Goal: Task Accomplishment & Management: Manage account settings

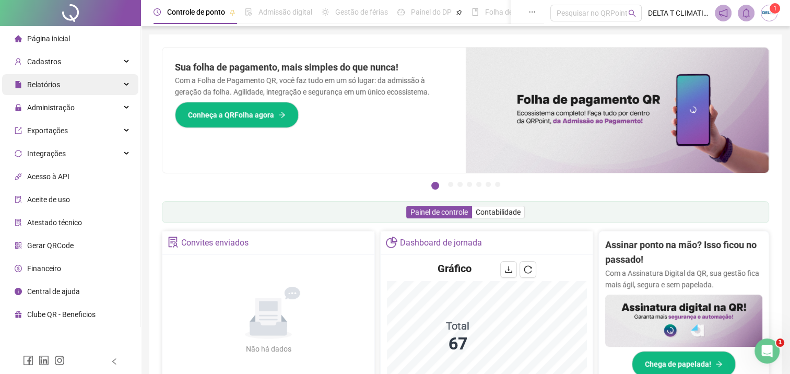
click at [77, 87] on div "Relatórios" at bounding box center [70, 84] width 136 height 21
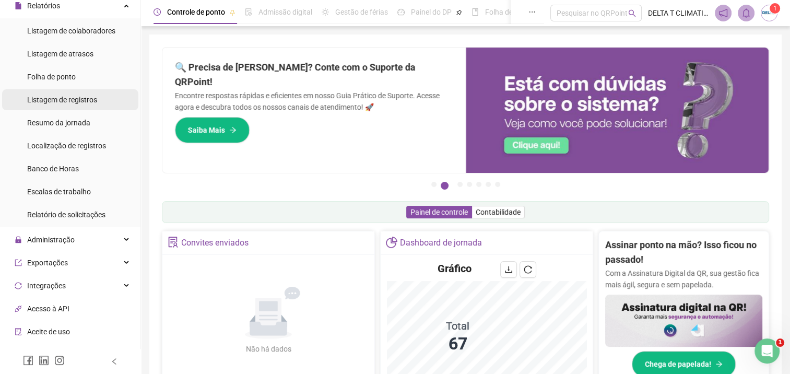
scroll to position [104, 0]
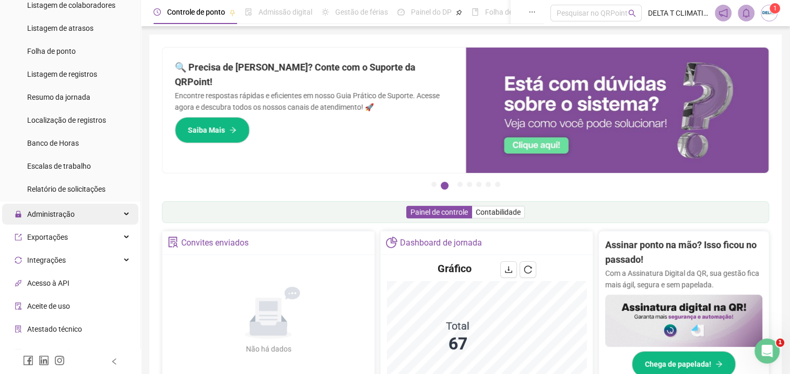
click at [87, 217] on div "Administração" at bounding box center [70, 214] width 136 height 21
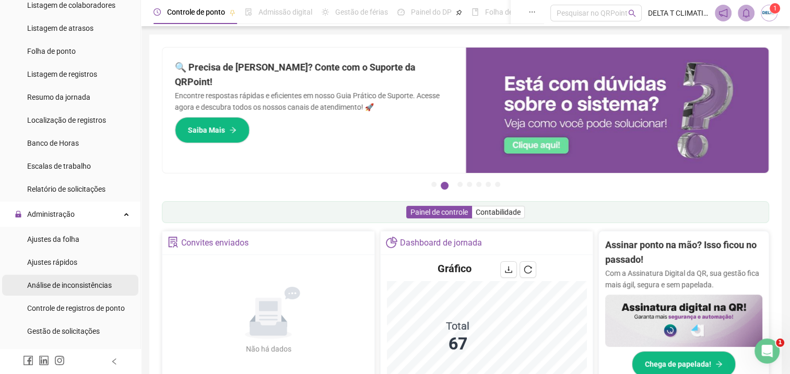
drag, startPoint x: 77, startPoint y: 244, endPoint x: 115, endPoint y: 276, distance: 49.3
click at [77, 244] on div "Ajustes da folha" at bounding box center [53, 239] width 52 height 21
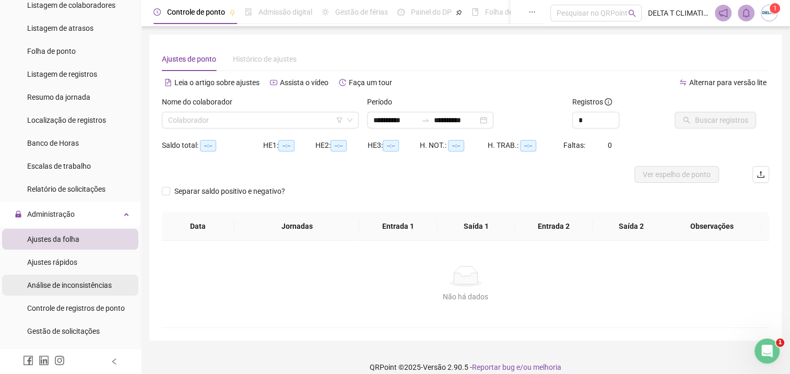
type input "**********"
click at [197, 121] on input "search" at bounding box center [255, 120] width 175 height 16
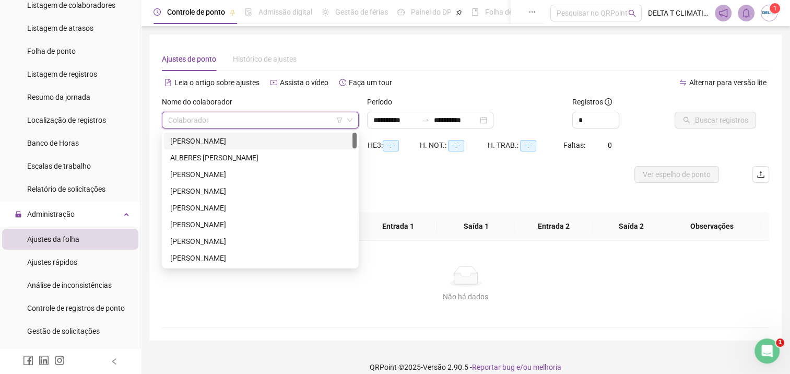
click at [213, 144] on div "[PERSON_NAME]" at bounding box center [260, 140] width 180 height 11
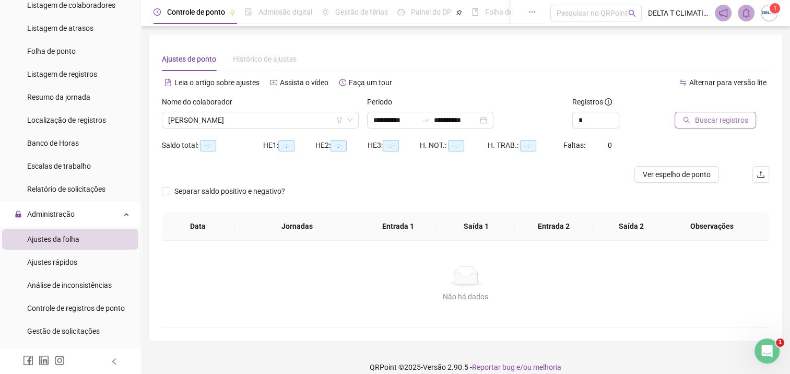
click at [720, 123] on span "Buscar registros" at bounding box center [720, 119] width 53 height 11
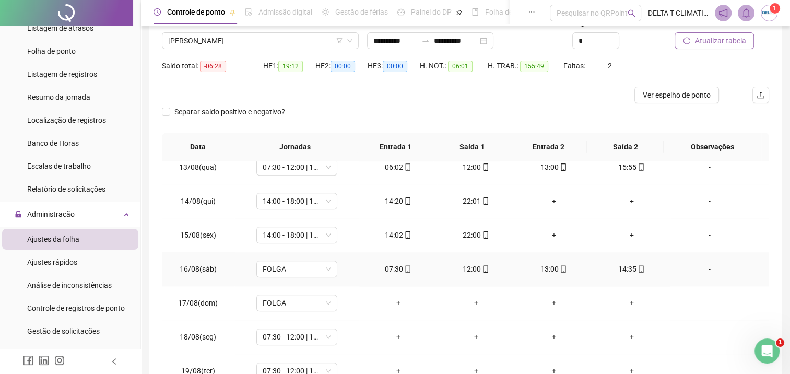
scroll to position [104, 0]
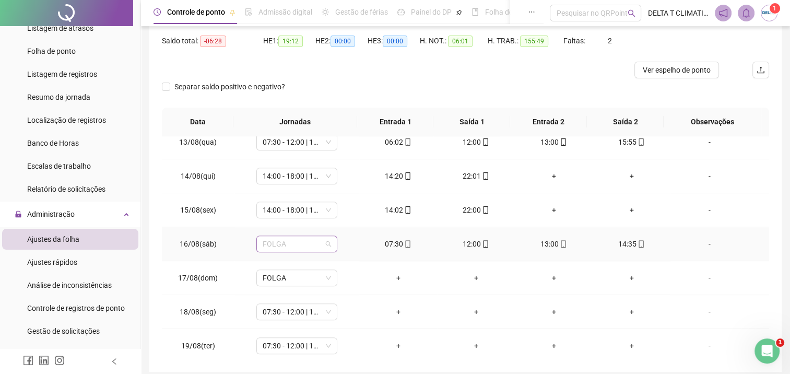
click at [289, 238] on span "FOLGA" at bounding box center [297, 244] width 68 height 16
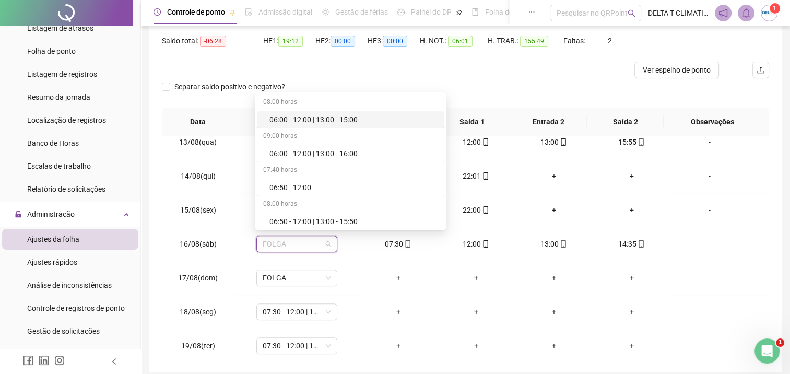
click at [597, 89] on div "Separar saldo positivo e negativo?" at bounding box center [465, 92] width 607 height 29
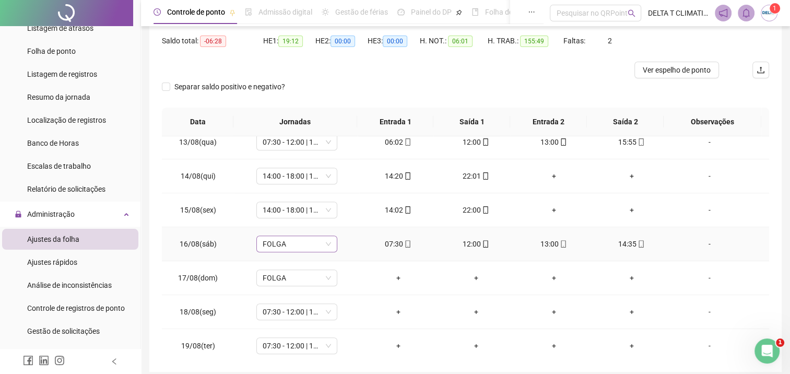
click at [301, 242] on span "FOLGA" at bounding box center [297, 244] width 68 height 16
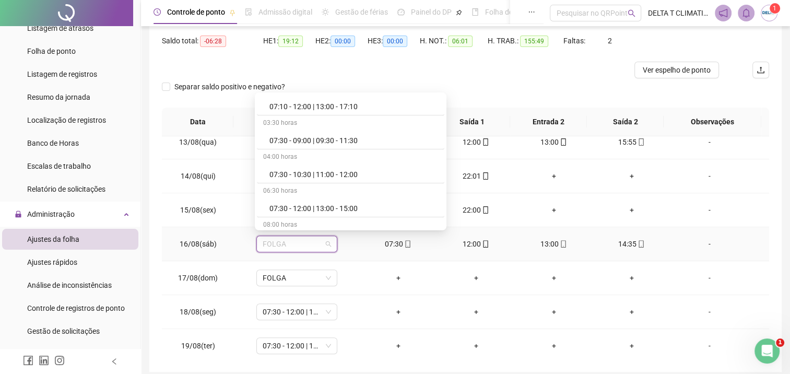
scroll to position [574, 0]
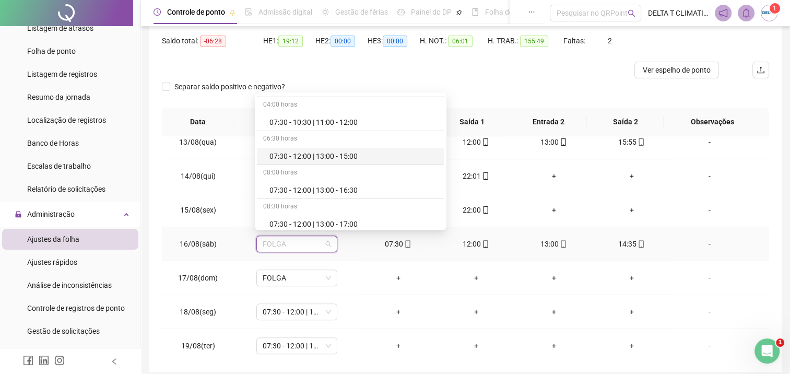
click at [318, 159] on div "07:30 - 12:00 | 13:00 - 15:00" at bounding box center [353, 155] width 169 height 11
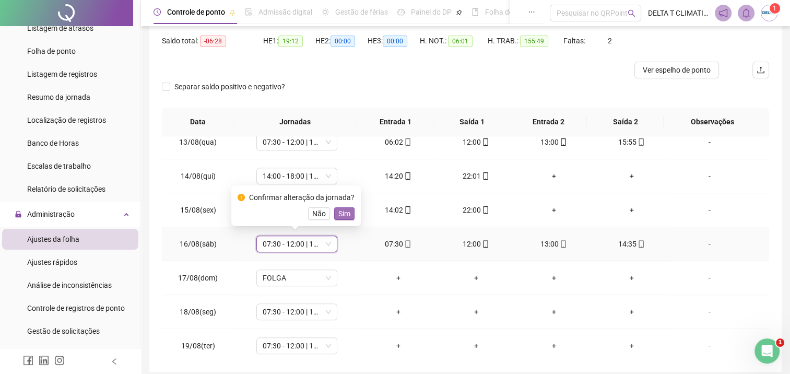
click at [340, 216] on span "Sim" at bounding box center [344, 213] width 12 height 11
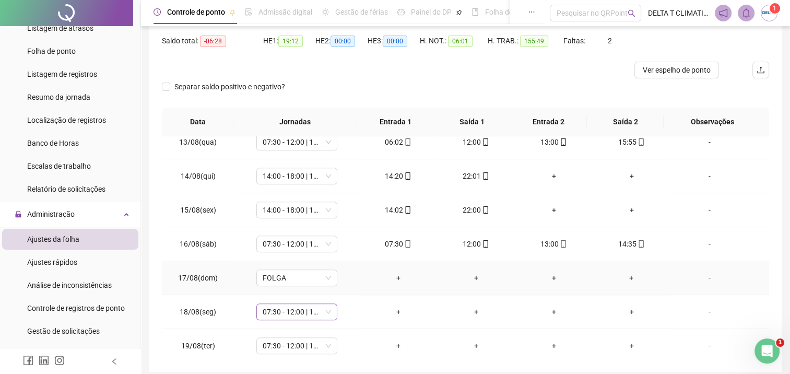
click at [292, 311] on span "07:30 - 12:00 | 13:00 - 17:30" at bounding box center [297, 312] width 68 height 16
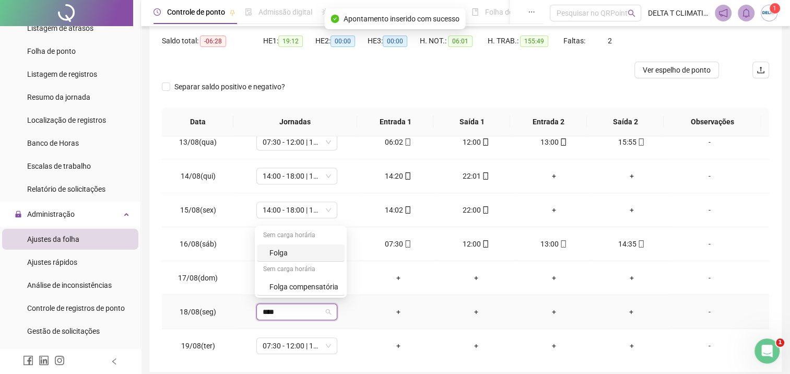
type input "*****"
click at [334, 254] on div "Folga" at bounding box center [303, 252] width 69 height 11
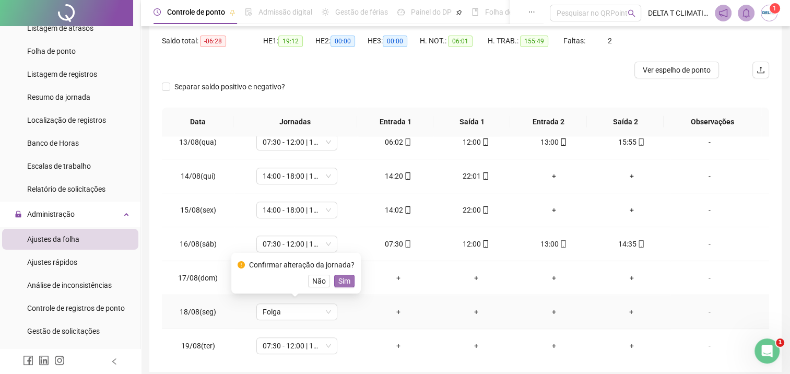
click at [342, 279] on span "Sim" at bounding box center [344, 280] width 12 height 11
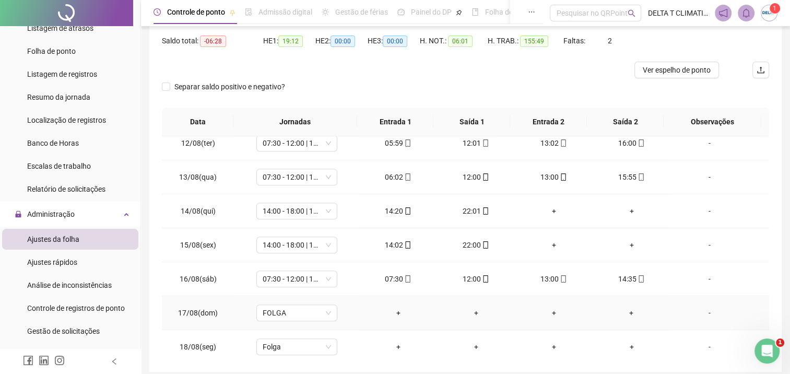
scroll to position [773, 0]
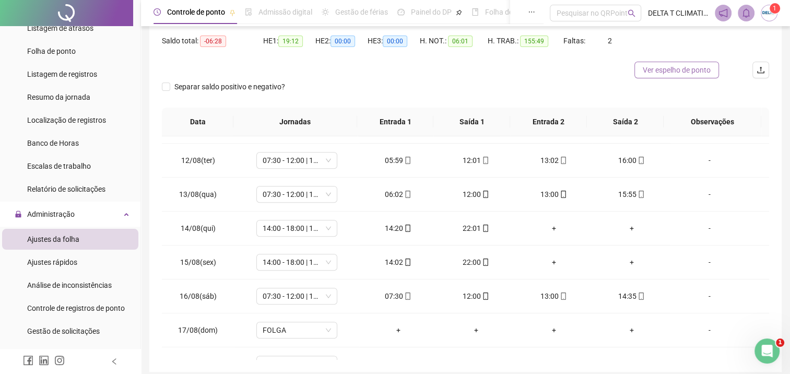
click at [683, 71] on span "Ver espelho de ponto" at bounding box center [677, 69] width 68 height 11
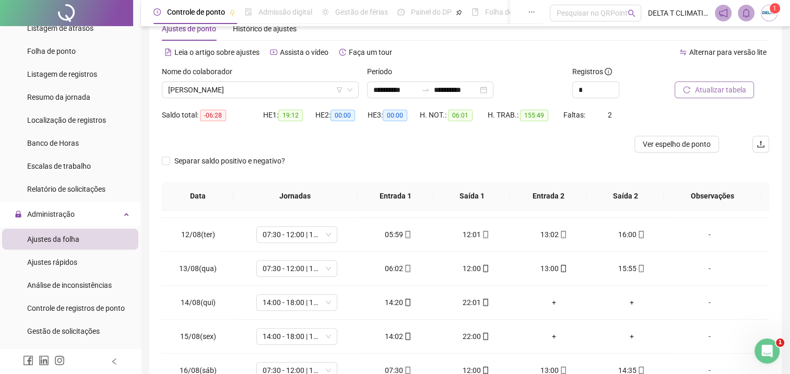
scroll to position [0, 0]
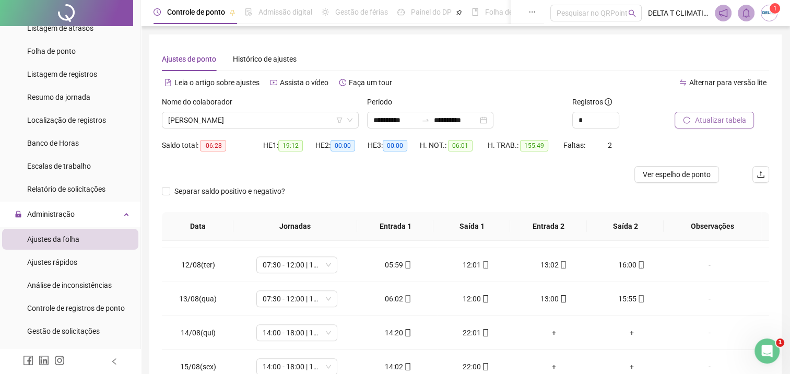
click at [701, 117] on span "Atualizar tabela" at bounding box center [719, 119] width 51 height 11
click at [452, 120] on input "**********" at bounding box center [456, 119] width 44 height 11
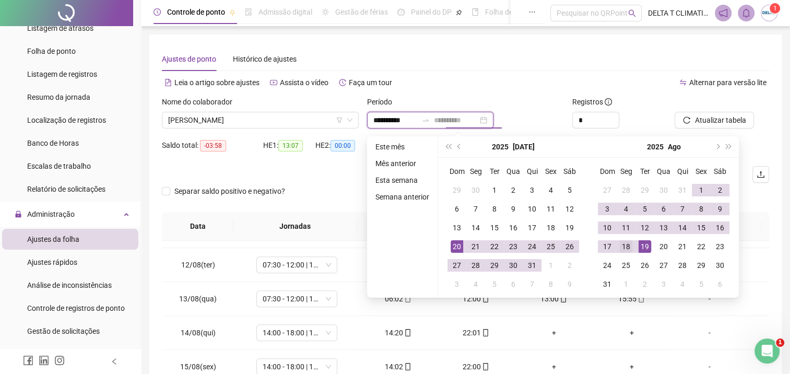
type input "**********"
click at [625, 244] on div "18" at bounding box center [626, 246] width 13 height 13
type input "**********"
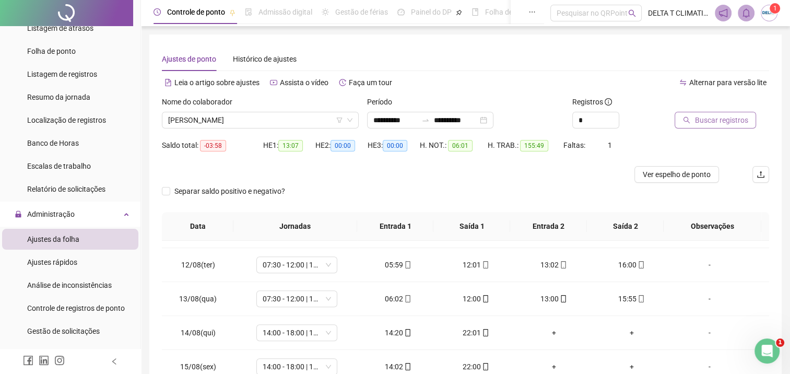
click at [703, 117] on span "Buscar registros" at bounding box center [720, 119] width 53 height 11
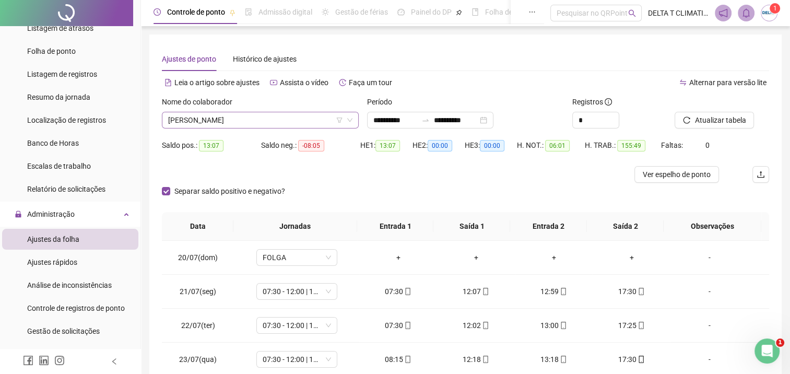
click at [236, 112] on span "[PERSON_NAME]" at bounding box center [260, 120] width 184 height 16
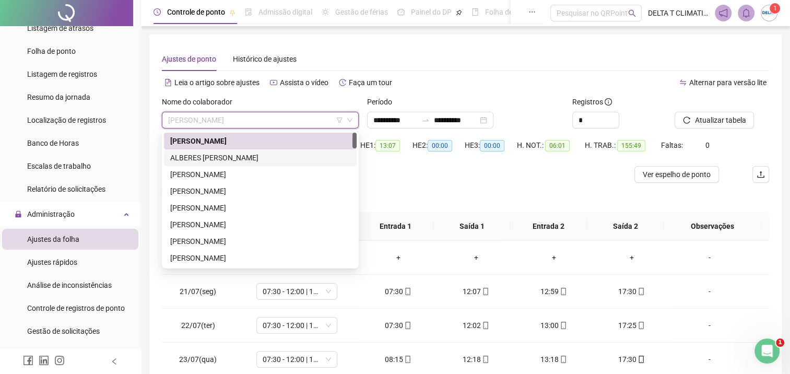
drag, startPoint x: 242, startPoint y: 155, endPoint x: 251, endPoint y: 142, distance: 15.5
click at [244, 152] on div "ALBERES [PERSON_NAME]" at bounding box center [260, 157] width 180 height 11
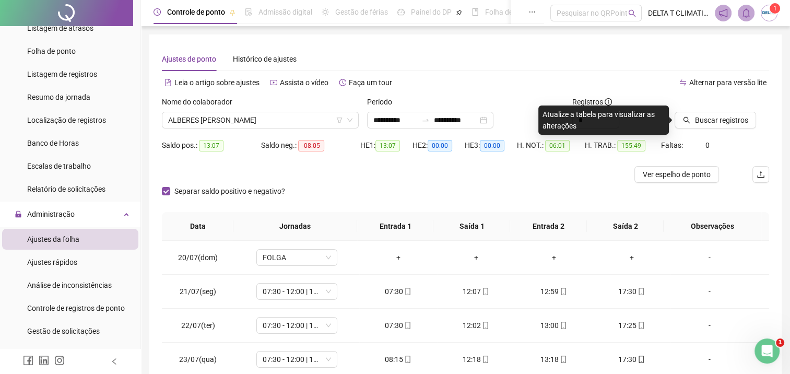
click at [517, 188] on div "Separar saldo positivo e negativo?" at bounding box center [465, 197] width 607 height 29
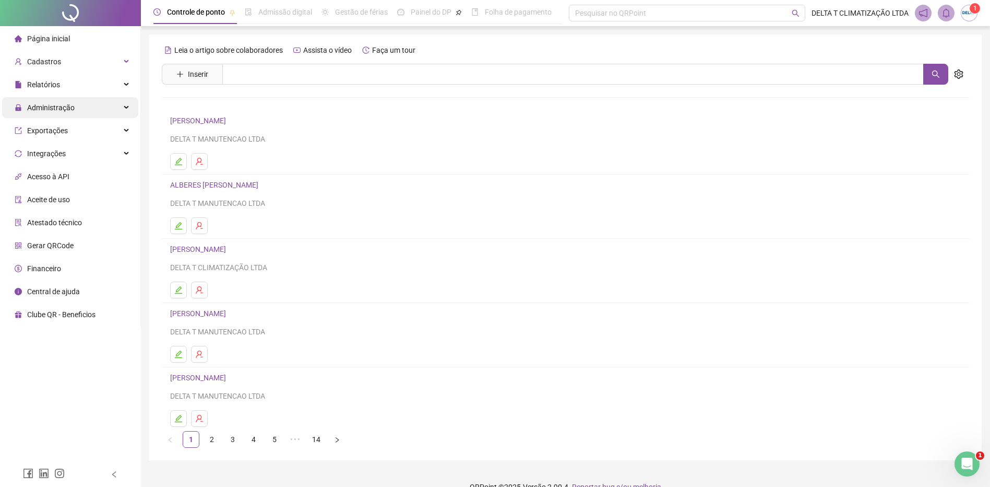
click at [73, 115] on span "Administração" at bounding box center [45, 107] width 60 height 21
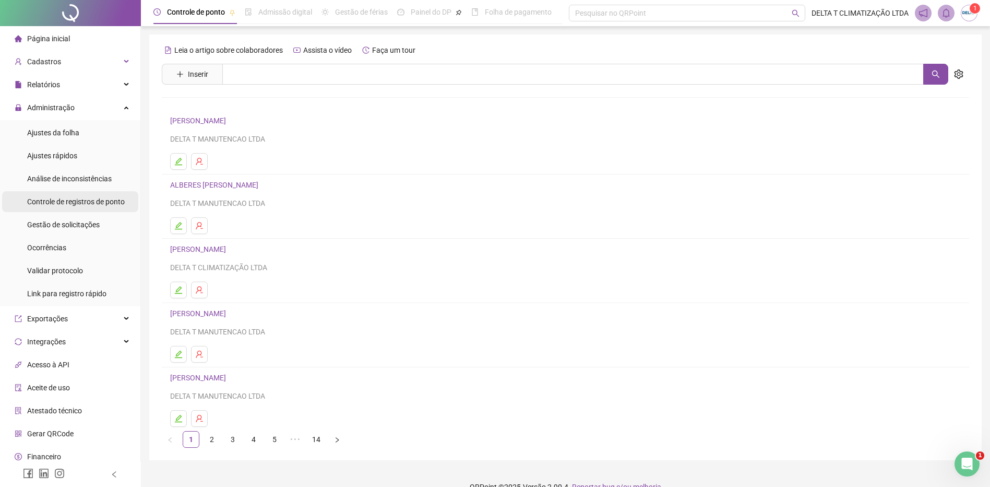
click at [88, 193] on div "Controle de registros de ponto" at bounding box center [76, 201] width 98 height 21
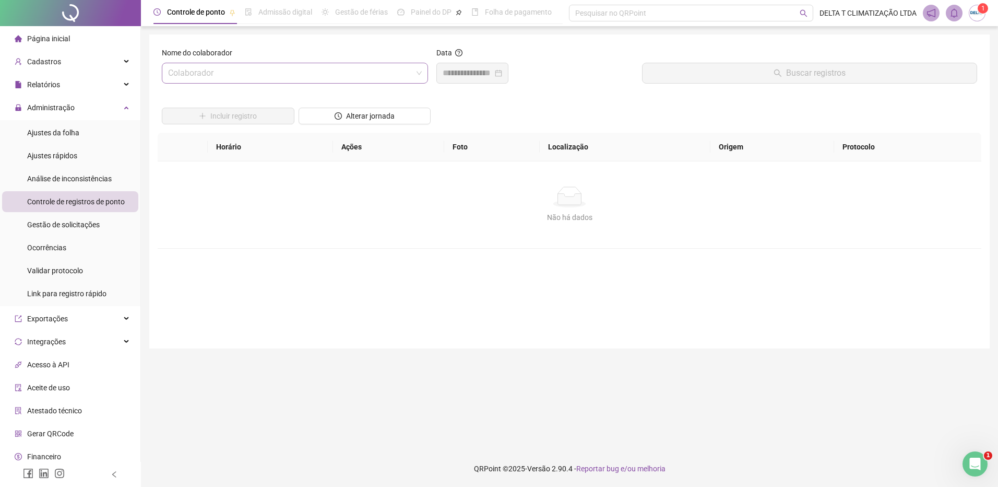
click at [287, 68] on input "search" at bounding box center [290, 73] width 244 height 20
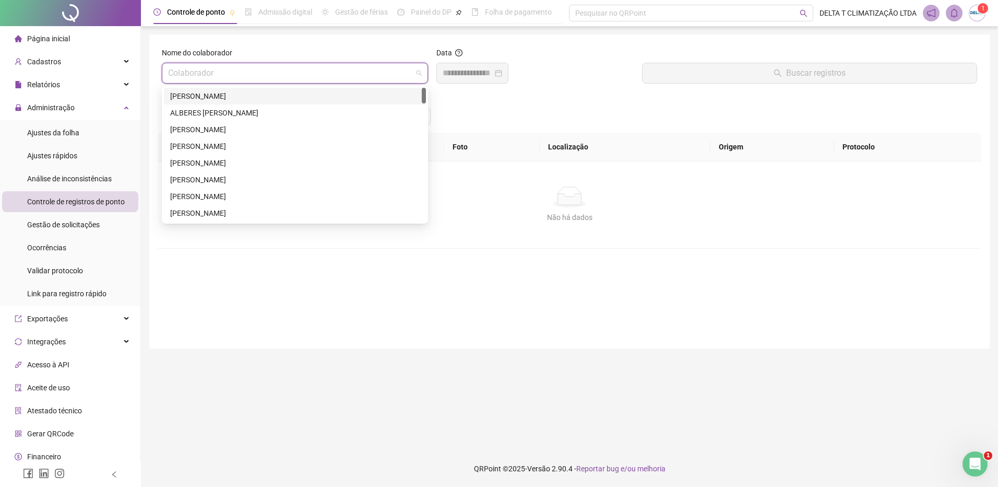
click at [286, 90] on div "[PERSON_NAME]" at bounding box center [295, 96] width 262 height 17
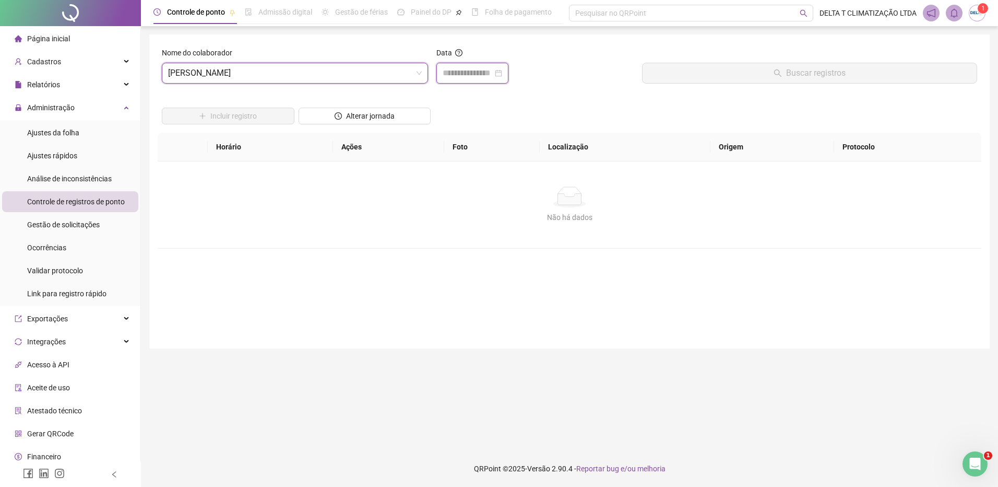
click at [472, 74] on input at bounding box center [468, 73] width 50 height 13
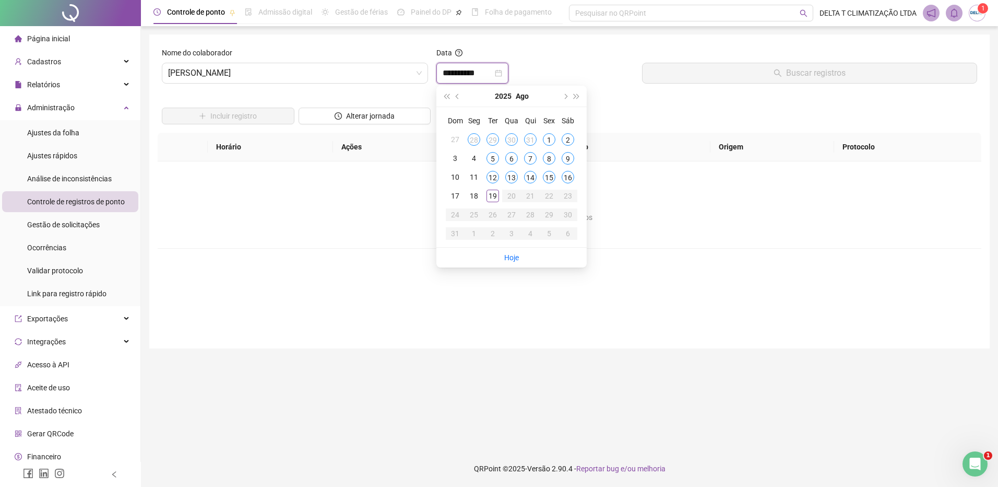
type input "**********"
click at [570, 177] on div "16" at bounding box center [568, 177] width 13 height 13
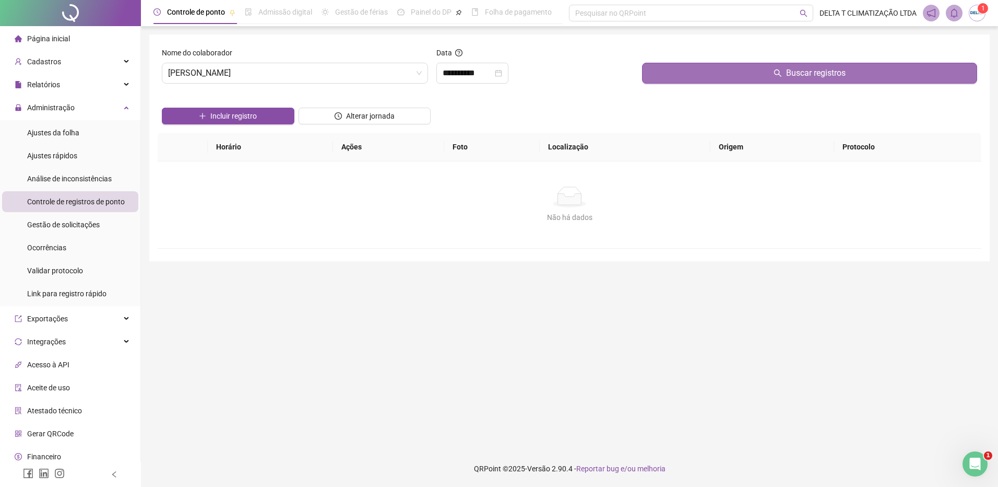
click at [720, 78] on button "Buscar registros" at bounding box center [809, 73] width 335 height 21
